Goal: Transaction & Acquisition: Purchase product/service

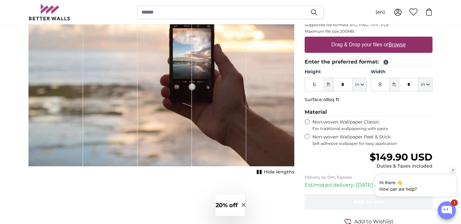
scroll to position [121, 0]
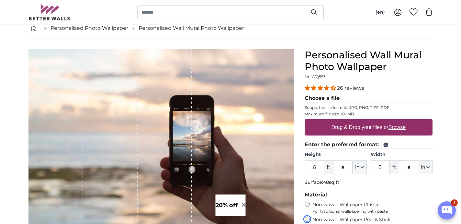
scroll to position [35, 0]
click at [396, 124] on u "Browse" at bounding box center [396, 126] width 17 height 5
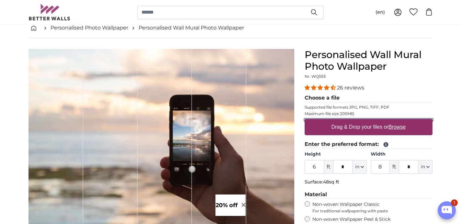
click at [396, 121] on input "Drag & Drop your files or Browse" at bounding box center [368, 120] width 128 height 2
type input "**********"
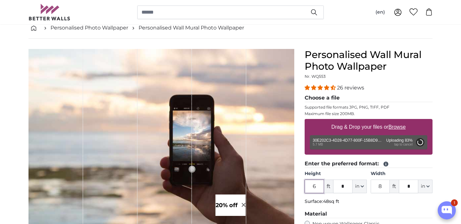
drag, startPoint x: 312, startPoint y: 186, endPoint x: 317, endPoint y: 186, distance: 5.5
click at [317, 186] on input "6" at bounding box center [313, 186] width 19 height 14
type input "6"
type input "9"
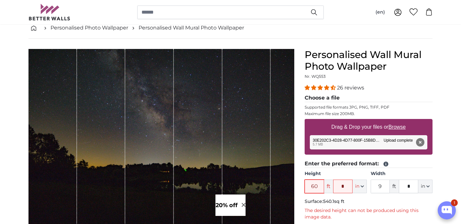
type input "6"
type input "10"
drag, startPoint x: 379, startPoint y: 186, endPoint x: 382, endPoint y: 187, distance: 3.3
click at [382, 187] on input "9" at bounding box center [379, 186] width 19 height 14
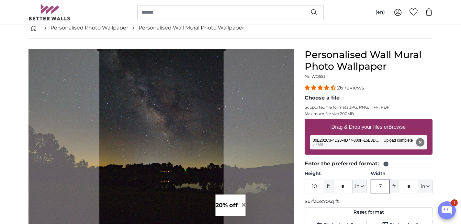
type input "7"
drag, startPoint x: 407, startPoint y: 187, endPoint x: 410, endPoint y: 187, distance: 3.3
click at [410, 187] on input "*" at bounding box center [408, 186] width 19 height 14
type input "*"
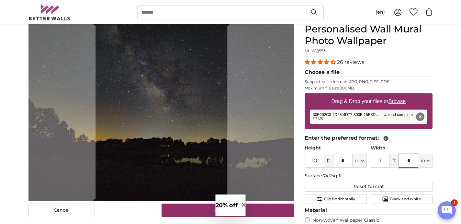
scroll to position [59, 0]
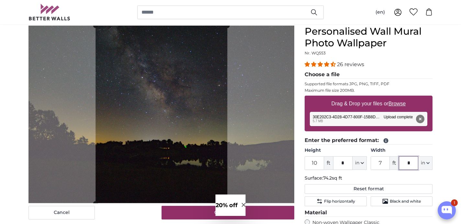
type input "*"
drag, startPoint x: 311, startPoint y: 162, endPoint x: 318, endPoint y: 163, distance: 7.8
click at [318, 163] on input "10" at bounding box center [313, 163] width 19 height 14
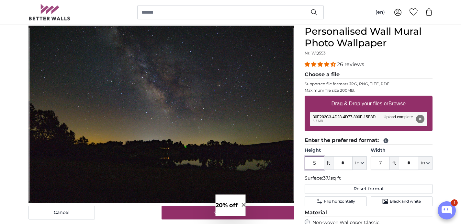
drag, startPoint x: 312, startPoint y: 162, endPoint x: 318, endPoint y: 162, distance: 6.8
click at [318, 162] on input "5" at bounding box center [313, 163] width 19 height 14
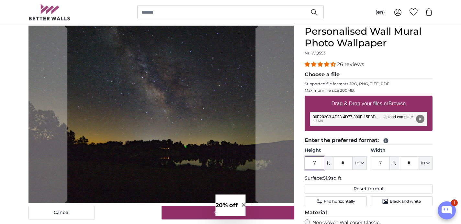
type input "7"
drag, startPoint x: 339, startPoint y: 162, endPoint x: 347, endPoint y: 163, distance: 7.8
click at [347, 163] on input "*" at bounding box center [342, 163] width 19 height 14
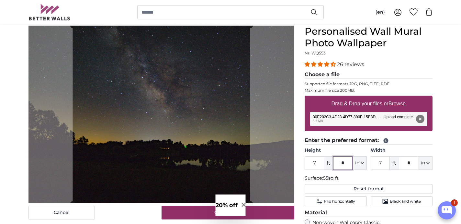
type input "*"
drag, startPoint x: 377, startPoint y: 162, endPoint x: 381, endPoint y: 162, distance: 4.5
click at [381, 162] on input "7" at bounding box center [379, 163] width 19 height 14
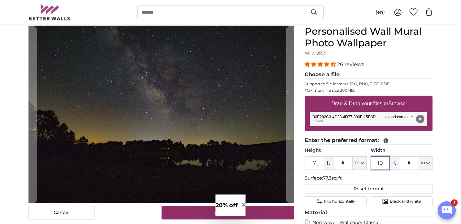
type input "10"
drag, startPoint x: 406, startPoint y: 161, endPoint x: 413, endPoint y: 162, distance: 7.4
click at [413, 162] on input "*" at bounding box center [408, 163] width 19 height 14
type input "*"
